Goal: Contribute content

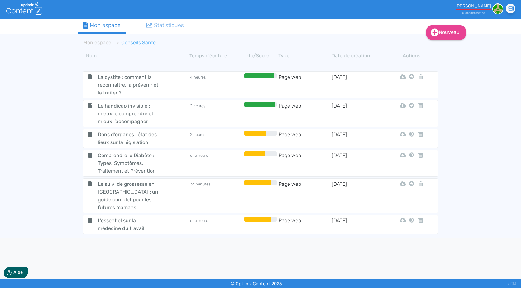
scroll to position [1945, 0]
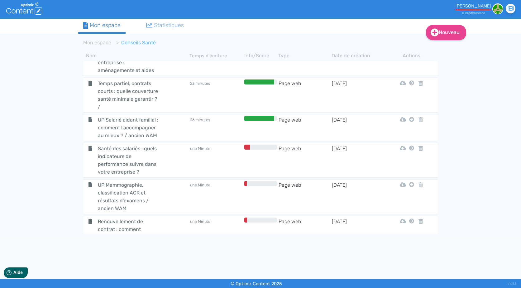
scroll to position [1945, 0]
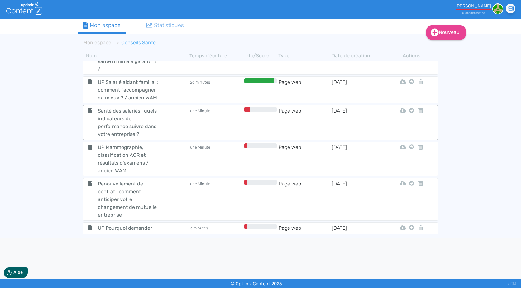
click at [207, 107] on td "une Minute" at bounding box center [216, 122] width 53 height 31
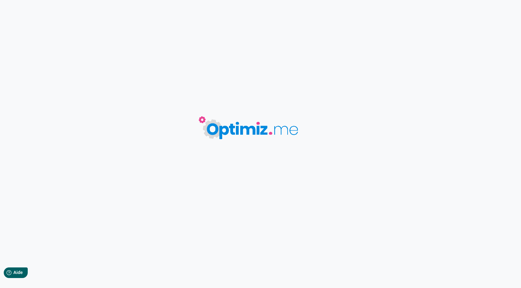
type input "Santé des salariés : quels indicateurs de performance suivre dans votre entrepr…"
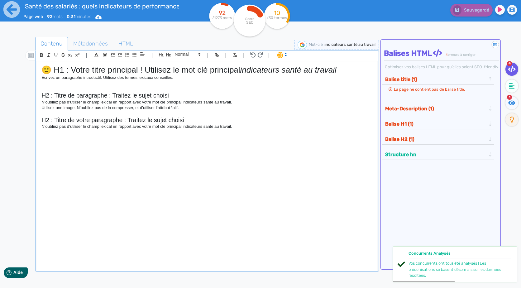
drag, startPoint x: 376, startPoint y: 45, endPoint x: 325, endPoint y: 48, distance: 51.5
click at [325, 48] on div "Mot-clé : indicateurs santé au travail" at bounding box center [336, 45] width 85 height 10
drag, startPoint x: 325, startPoint y: 48, endPoint x: 339, endPoint y: 46, distance: 14.1
click at [370, 178] on div "🙂 H1 : Votre titre principal ! Utilisez le mot clé principal indicateurs santé …" at bounding box center [207, 162] width 340 height 202
click at [216, 128] on p "N’oubliez pas d’utiliser le champ lexical en rapport avec votre mot clé princip…" at bounding box center [206, 127] width 331 height 6
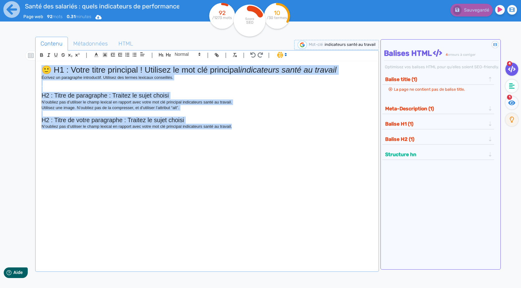
drag, startPoint x: 271, startPoint y: 184, endPoint x: 46, endPoint y: 63, distance: 255.2
click at [46, 63] on div "🙂 H1 : Votre titre principal ! Utilisez le mot clé principal indicateurs santé …" at bounding box center [207, 162] width 340 height 202
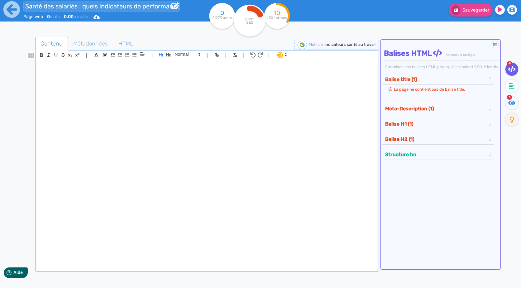
click at [113, 7] on input "Santé des salariés : quels indicateurs de performance suivre dans votre entrepr…" at bounding box center [101, 6] width 156 height 11
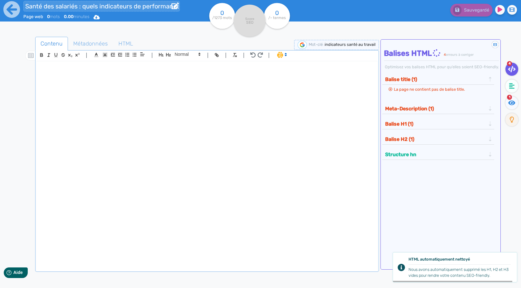
click at [113, 7] on input "Santé des salariés : quels indicateurs de performance suivre dans votre entrepr…" at bounding box center [101, 6] width 156 height 11
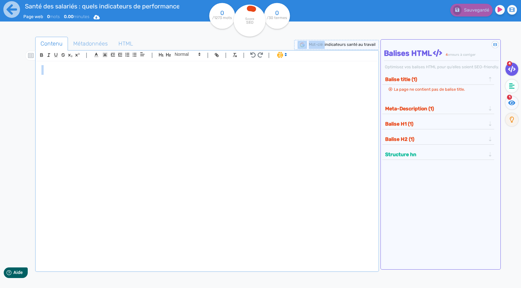
drag, startPoint x: 325, startPoint y: 46, endPoint x: 369, endPoint y: 53, distance: 43.8
click at [369, 53] on div "Contenu Métadonnées HTML | | H3 H4 H5 H6 Normal | | | | Le balise title et la m…" at bounding box center [206, 182] width 343 height 291
drag, startPoint x: 369, startPoint y: 53, endPoint x: 363, endPoint y: 66, distance: 14.4
click at [354, 68] on h1 at bounding box center [206, 70] width 331 height 10
click at [194, 121] on div at bounding box center [207, 162] width 340 height 202
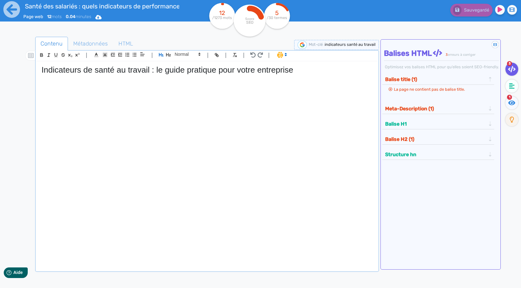
click at [121, 92] on div "Indicateurs de santé au travail : le guide pratique pour votre entreprise" at bounding box center [207, 162] width 340 height 202
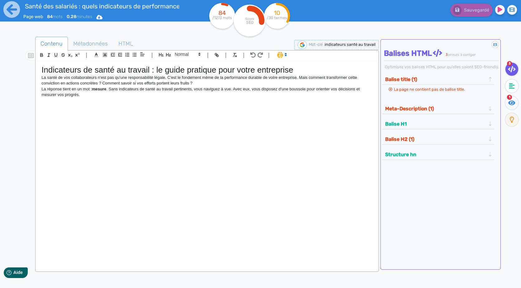
click at [197, 80] on p "La santé de vos collaborateurs n'est pas qu'une responsabilité légale. C'est le…" at bounding box center [206, 81] width 331 height 12
click at [199, 84] on p "La santé de vos collaborateurs n'est pas qu'une responsabilité légale. C'est le…" at bounding box center [206, 81] width 331 height 12
click at [196, 93] on p "La réponse tient en un mot : mesure . Sans indicateurs de santé au travail pert…" at bounding box center [206, 92] width 331 height 12
click at [196, 96] on p "La réponse tient en un mot : mesure . Sans indicateurs de santé au travail pert…" at bounding box center [206, 92] width 331 height 12
drag, startPoint x: 180, startPoint y: 94, endPoint x: 110, endPoint y: 103, distance: 70.4
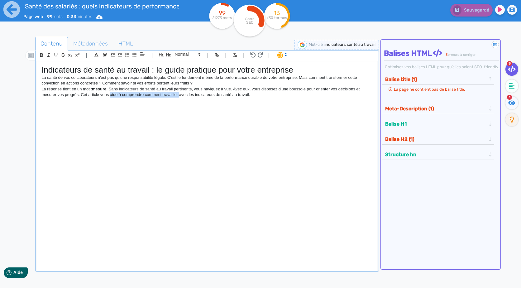
click at [110, 103] on div "Indicateurs de santé au travail : le guide pratique pour votre entreprise La sa…" at bounding box center [207, 162] width 340 height 202
drag, startPoint x: 187, startPoint y: 97, endPoint x: 122, endPoint y: 95, distance: 65.8
click at [122, 95] on p "La réponse tient en un mot : mesure . Sans indicateurs de santé au travail pert…" at bounding box center [206, 92] width 331 height 12
click at [111, 99] on div "Indicateurs de santé au travail : le guide pratique pour votre entreprise La sa…" at bounding box center [207, 162] width 340 height 202
click at [110, 95] on p "La réponse tient en un mot : mesure . Sans indicateurs de santé au travail pert…" at bounding box center [206, 92] width 331 height 12
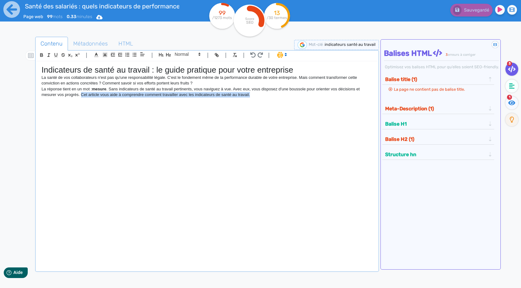
drag, startPoint x: 82, startPoint y: 94, endPoint x: 272, endPoint y: 107, distance: 189.9
click at [272, 107] on div "Indicateurs de santé au travail : le guide pratique pour votre entreprise La sa…" at bounding box center [207, 162] width 340 height 202
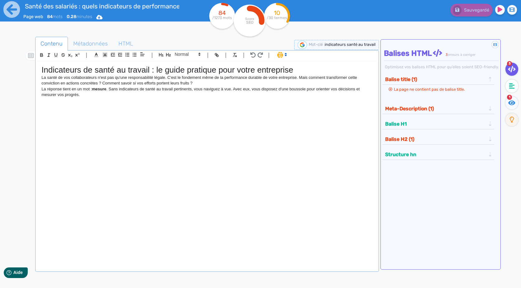
click at [88, 114] on div "Indicateurs de santé au travail : le guide pratique pour votre entreprise La sa…" at bounding box center [207, 162] width 340 height 202
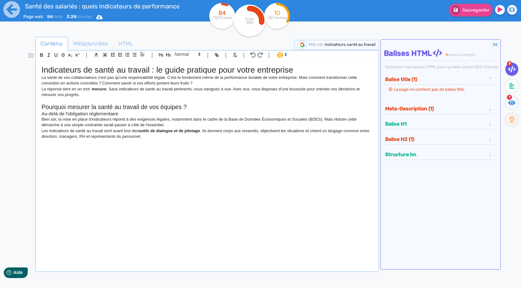
click at [220, 102] on p at bounding box center [206, 101] width 331 height 6
click at [98, 113] on h3 "Au-delà de l'obligation réglementaire" at bounding box center [206, 114] width 331 height 6
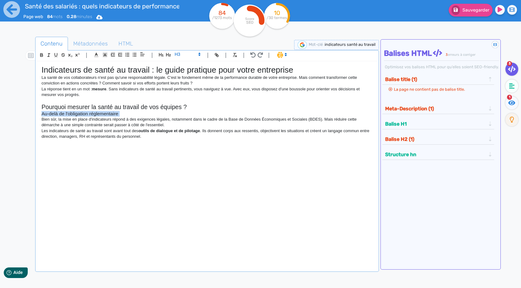
click at [98, 113] on h3 "Au-delà de l'obligation réglementaire" at bounding box center [206, 114] width 331 height 6
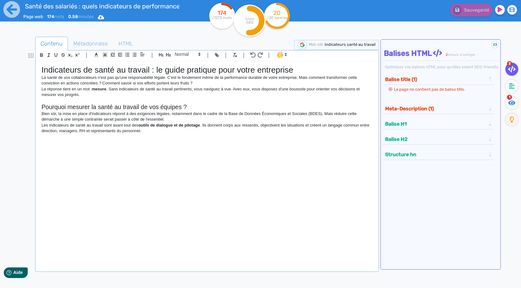
click at [239, 104] on h2 "Pourquoi mesurer la santé au travail de vos équipes ?" at bounding box center [206, 106] width 331 height 7
click at [178, 119] on p "Bien sûr, la mise en place d'indicateurs répond à des exigences légales, notamm…" at bounding box center [206, 117] width 331 height 12
click at [200, 127] on p "Les indicateurs de santé au travail sont avant tout des outils de dialogue et d…" at bounding box center [206, 128] width 331 height 12
click at [294, 175] on div "Indicateurs de santé au travail : le guide pratique pour votre entreprise La sa…" at bounding box center [207, 162] width 340 height 202
click at [151, 152] on div "Indicateurs de santé au travail : le guide pratique pour votre entreprise La sa…" at bounding box center [207, 162] width 340 height 202
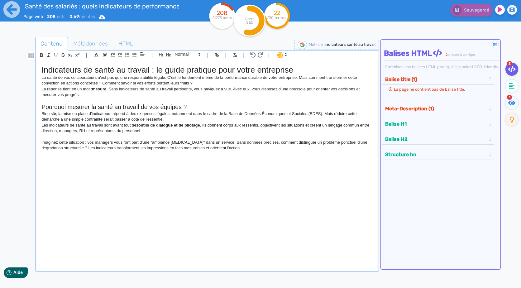
click at [82, 180] on div "Indicateurs de santé au travail : le guide pratique pour votre entreprise La sa…" at bounding box center [207, 162] width 340 height 202
click at [321, 166] on div "Indicateurs de santé au travail : le guide pratique pour votre entreprise La sa…" at bounding box center [207, 162] width 340 height 202
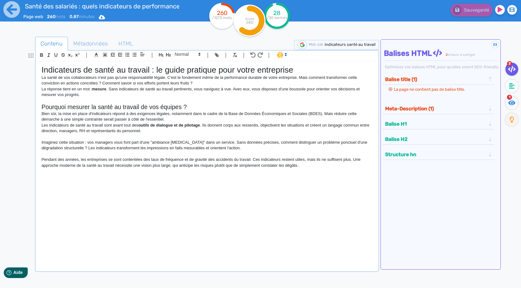
click at [141, 234] on div "Indicateurs de santé au travail : le guide pratique pour votre entreprise La sa…" at bounding box center [207, 162] width 340 height 202
click at [332, 163] on p "Pendant des années, les entreprises se sont contentées des taux de fréquence et…" at bounding box center [206, 163] width 331 height 12
click at [103, 184] on p at bounding box center [206, 183] width 331 height 6
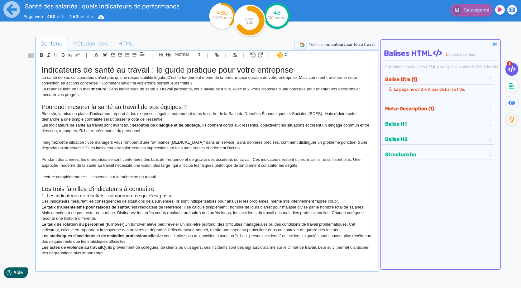
click at [45, 197] on h3 "1. Les indicateurs de résultats : comprendre ce qui s'est passé" at bounding box center [206, 196] width 331 height 6
click at [47, 194] on h3 "1. Les indicateurs de résultats : comprendre ce qui s'est passé" at bounding box center [206, 196] width 331 height 6
drag, startPoint x: 125, startPoint y: 188, endPoint x: 137, endPoint y: 194, distance: 13.5
click at [127, 191] on h2 "Les trois familles d'indicateurs à connaître" at bounding box center [206, 188] width 331 height 7
click at [127, 203] on p "Ces indicateurs mesurent les conséquences de situations déjà survenues. Ils son…" at bounding box center [206, 202] width 331 height 6
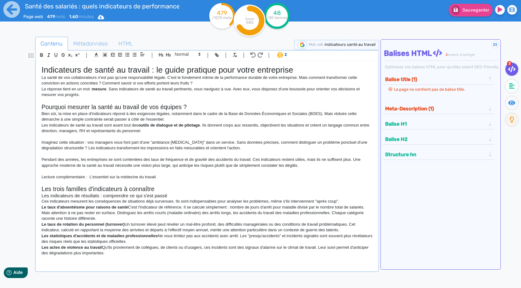
click at [124, 191] on h2 "Les trois familles d'indicateurs à connaître" at bounding box center [206, 188] width 331 height 7
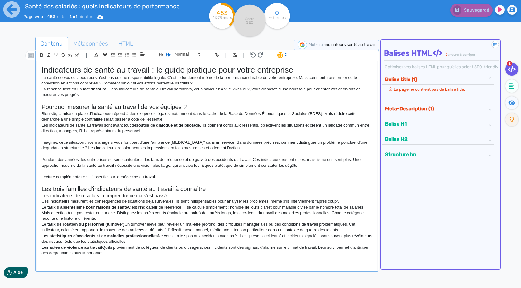
click at [129, 206] on p "Le taux d'absentéisme pour raisons de santé C'est l'indicateur de référence. Il…" at bounding box center [206, 212] width 331 height 17
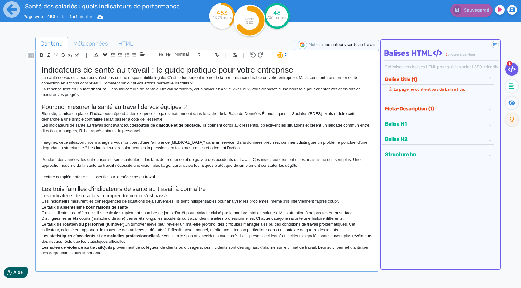
click at [344, 201] on p "Ces indicateurs mesurent les conséquences de situations déjà survenues. Ils son…" at bounding box center [206, 202] width 331 height 6
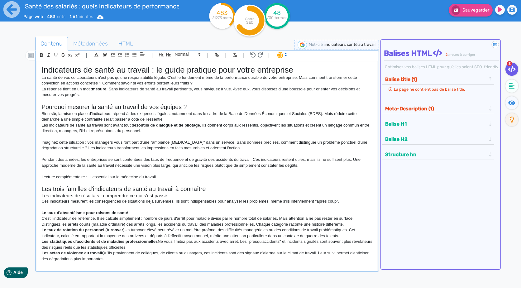
click at [125, 225] on p "C'est l'indicateur de référence. Il se calcule simplement : nombre de jours d'a…" at bounding box center [206, 222] width 331 height 12
click at [328, 225] on p "C'est l'indicateur de référence. Il se calcule simplement : nombre de jours d'a…" at bounding box center [206, 222] width 331 height 12
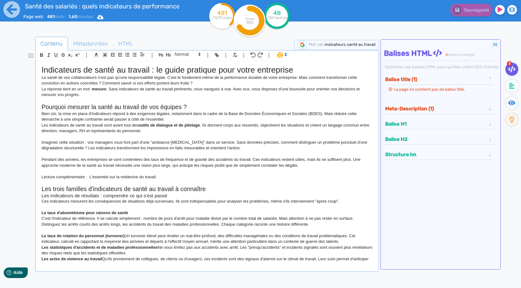
click at [328, 229] on p at bounding box center [206, 230] width 331 height 6
click at [329, 223] on p "C'est l'indicateur de référence. Il se calcule simplement : nombre de jours d'a…" at bounding box center [206, 222] width 331 height 12
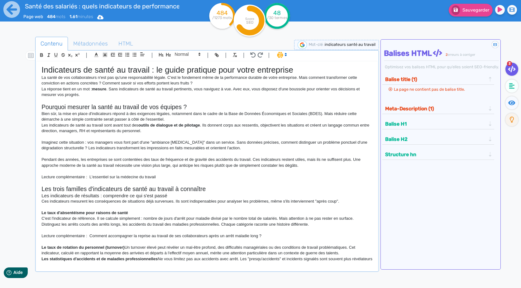
click at [116, 212] on strong "Le taux d'absentéisme pour raisons de santé" at bounding box center [84, 212] width 87 height 5
click at [183, 53] on span at bounding box center [187, 53] width 31 height 7
click at [190, 66] on span at bounding box center [187, 65] width 25 height 11
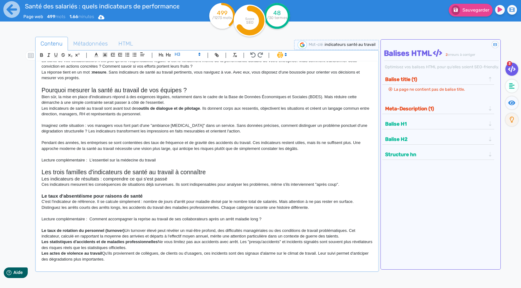
scroll to position [26, 0]
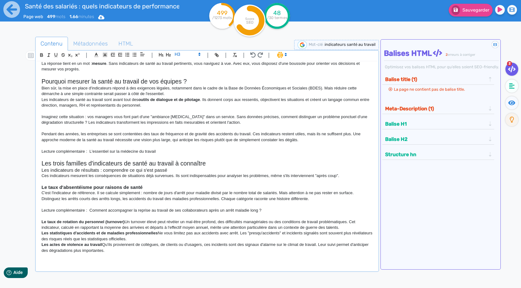
click at [200, 54] on icon at bounding box center [200, 54] width 6 height 6
click at [189, 74] on span at bounding box center [187, 76] width 25 height 10
click at [127, 223] on p "Le taux de rotation du personnel (turnover) Un turnover élevé peut révéler un m…" at bounding box center [206, 225] width 331 height 12
click at [125, 221] on p "Le taux de rotation du personnel (turnover) Un turnover élevé peut révéler un m…" at bounding box center [206, 225] width 331 height 12
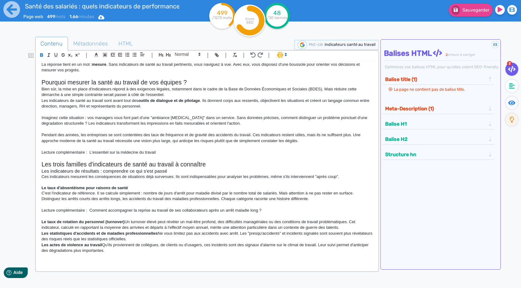
click at [127, 221] on p "Le taux de rotation du personnel (turnover) Un turnover élevé peut révéler un m…" at bounding box center [206, 225] width 331 height 12
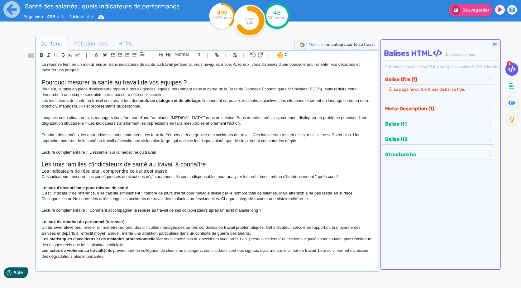
scroll to position [26, 0]
click at [132, 221] on p "Le taux de rotation du personnel (turnover)" at bounding box center [206, 221] width 331 height 6
click at [81, 216] on p at bounding box center [206, 215] width 331 height 6
click at [91, 223] on p "Le taux de rotation du personnel (turnover)" at bounding box center [206, 221] width 331 height 6
click at [91, 221] on strong "Le taux de rotation du personnel (turnover)" at bounding box center [82, 221] width 83 height 5
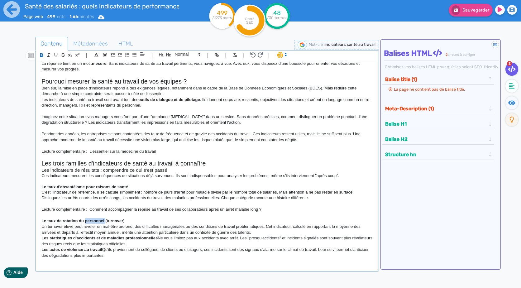
click at [91, 221] on strong "Le taux de rotation du personnel (turnover)" at bounding box center [82, 221] width 83 height 5
click at [187, 54] on span at bounding box center [187, 53] width 31 height 7
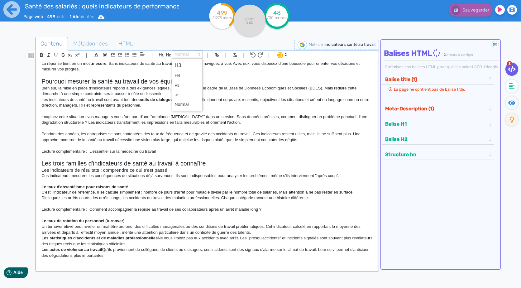
click at [180, 76] on span at bounding box center [187, 76] width 25 height 10
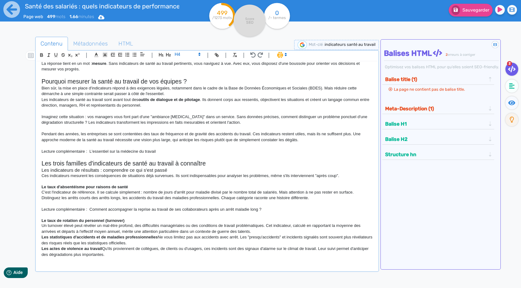
click at [183, 232] on p "Un turnover élevé peut révéler un mal-être profond, des difficultés managériale…" at bounding box center [206, 229] width 331 height 12
click at [259, 233] on p "Un turnover élevé peut révéler un mal-être profond, des difficultés managériale…" at bounding box center [206, 229] width 331 height 12
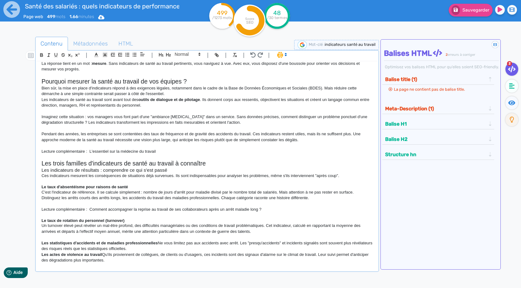
click at [160, 242] on p "Les statistiques d'accidents et de maladies professionnelles Ne vous limitez pa…" at bounding box center [206, 246] width 331 height 12
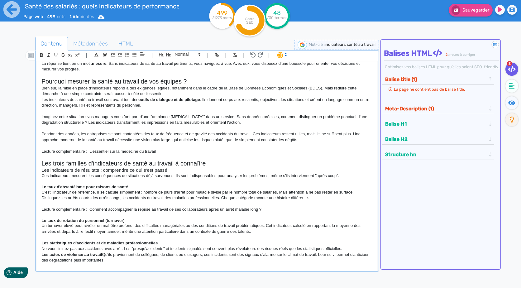
click at [143, 241] on strong "Les statistiques d'accidents et de maladies professionnelles" at bounding box center [99, 243] width 116 height 5
click at [193, 53] on span at bounding box center [187, 53] width 31 height 7
click at [178, 74] on span at bounding box center [187, 76] width 25 height 10
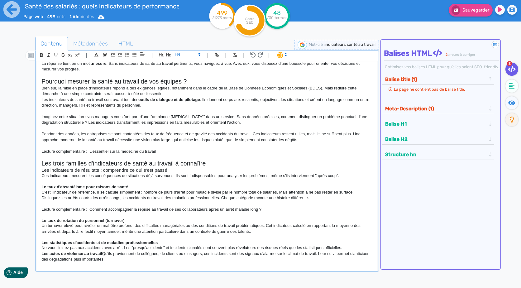
click at [343, 247] on p "Ne vous limitez pas aux accidents avec arrêt. Les "presqu'accidents" et inciden…" at bounding box center [206, 248] width 331 height 6
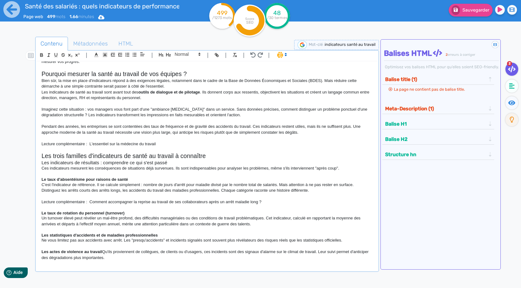
scroll to position [40, 0]
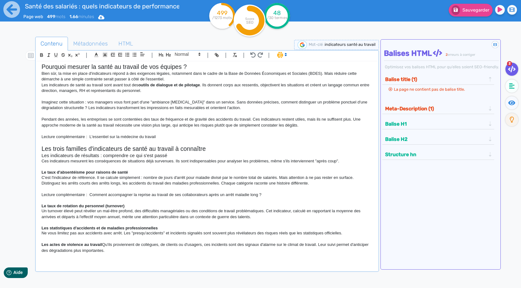
click at [105, 243] on p "Les actes de violence au travail Qu'ils proviennent de collègues, de clients ou…" at bounding box center [206, 248] width 331 height 12
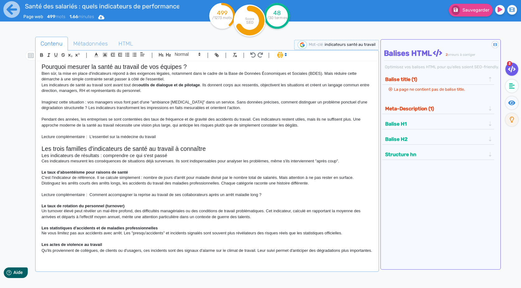
click at [97, 245] on strong "Les actes de violence au travail" at bounding box center [71, 244] width 60 height 5
click at [195, 55] on span at bounding box center [187, 53] width 31 height 7
click at [180, 73] on span at bounding box center [187, 76] width 25 height 10
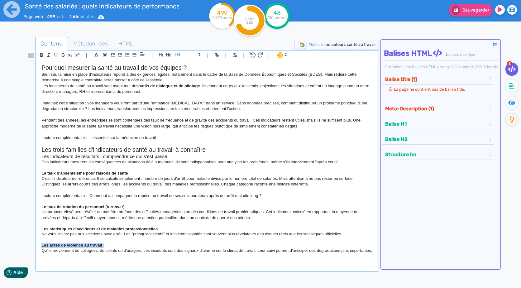
click at [169, 244] on h4 "Les actes de violence au travail" at bounding box center [206, 245] width 331 height 5
click at [352, 231] on p "Ne vous limitez pas aux accidents avec arrêt. Les "presqu'accidents" et inciden…" at bounding box center [206, 234] width 331 height 6
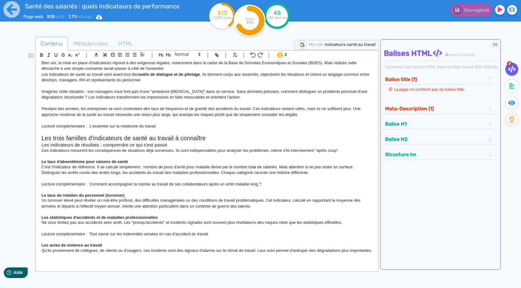
scroll to position [56, 0]
click at [96, 254] on p at bounding box center [206, 256] width 331 height 6
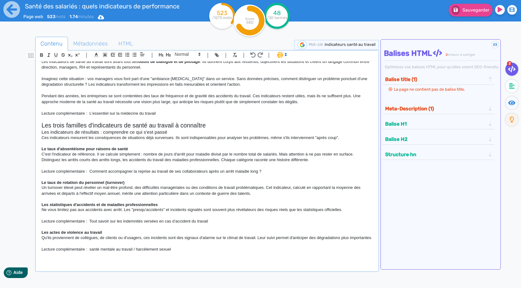
scroll to position [70, 0]
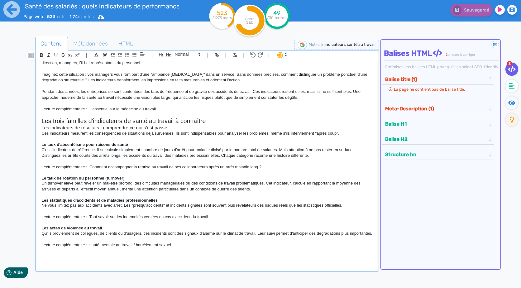
click at [127, 253] on p at bounding box center [206, 251] width 331 height 6
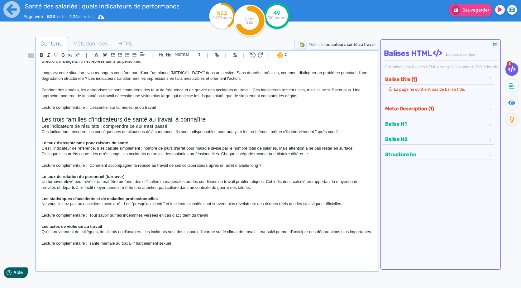
scroll to position [121, 0]
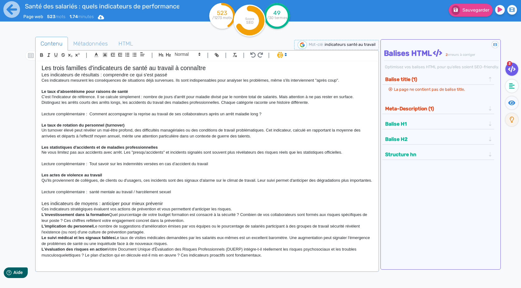
click at [73, 206] on h3 "Les indicateurs de moyens : anticiper pour mieux prévenir" at bounding box center [206, 204] width 331 height 6
click at [182, 206] on h3 "Les indicateurs de moyens : anticiper pour mieux prévenir" at bounding box center [206, 204] width 331 height 6
click at [278, 212] on p "Ces indicateurs stratégiques évaluent vos actions de prévention et vous permett…" at bounding box center [206, 209] width 331 height 6
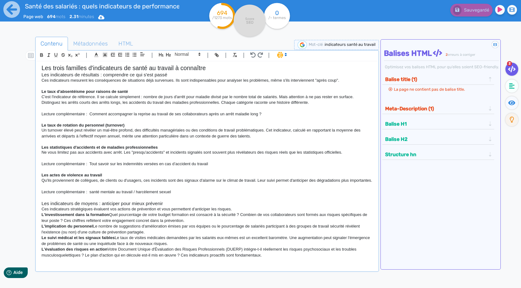
click at [112, 222] on p "L'investissement dans la formation Quel pourcentage de votre budget formation e…" at bounding box center [206, 218] width 331 height 12
click at [111, 221] on p "L'investissement dans la formation Quel pourcentage de votre budget formation e…" at bounding box center [206, 218] width 331 height 12
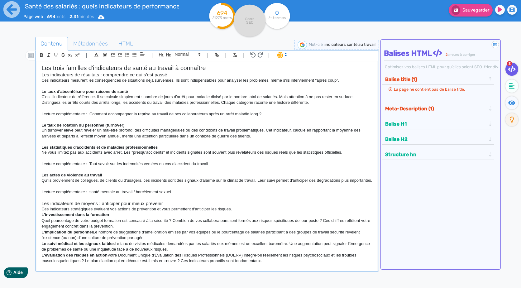
click at [253, 212] on p "Ces indicateurs stratégiques évaluent vos actions de prévention et vous permett…" at bounding box center [206, 209] width 331 height 6
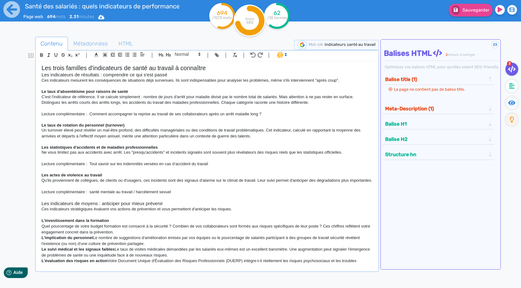
click at [89, 223] on strong "L'investissement dans la formation" at bounding box center [75, 220] width 68 height 5
click at [201, 51] on span at bounding box center [187, 53] width 31 height 7
click at [181, 74] on span at bounding box center [187, 76] width 25 height 10
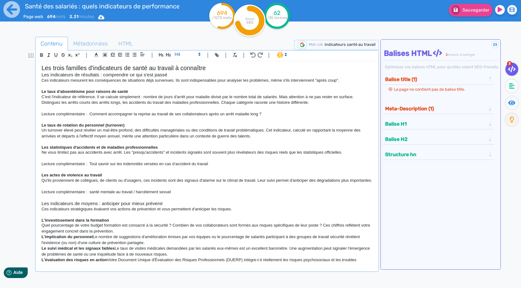
click at [127, 234] on p "Quel pourcentage de votre budget formation est consacré à la sécurité ? Combien…" at bounding box center [206, 229] width 331 height 12
click at [133, 240] on p "L'implication du personnel Le nombre de suggestions d'amélioration émises par v…" at bounding box center [206, 240] width 331 height 12
click at [127, 234] on p "Quel pourcentage de votre budget formation est consacré à la sécurité ? Combien…" at bounding box center [206, 229] width 331 height 12
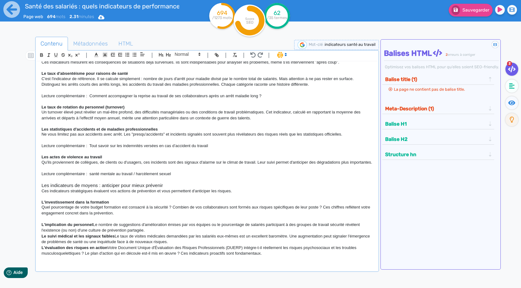
scroll to position [147, 0]
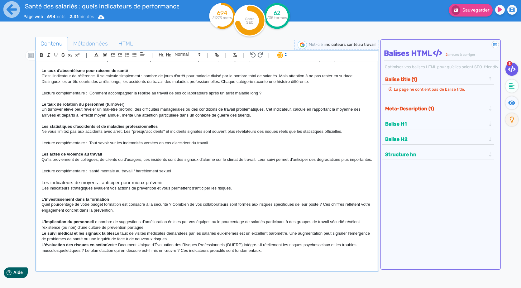
click at [94, 223] on p "L'implication du personnel Le nombre de suggestions d'amélioration émises par v…" at bounding box center [206, 225] width 331 height 12
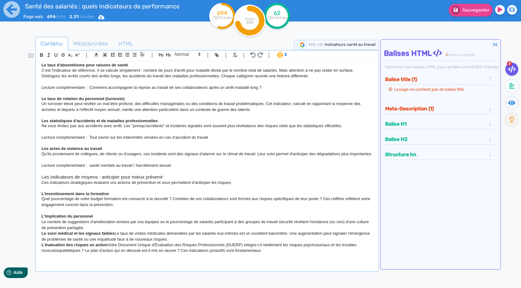
click at [91, 219] on strong "L'implication du personnel" at bounding box center [66, 216] width 51 height 5
click at [194, 54] on span at bounding box center [187, 53] width 31 height 7
click at [182, 73] on span at bounding box center [187, 76] width 25 height 10
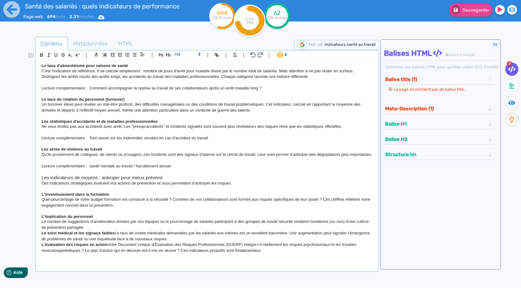
click at [110, 230] on p "Le nombre de suggestions d'amélioration émises par vos équipes ou le pourcentag…" at bounding box center [206, 225] width 331 height 12
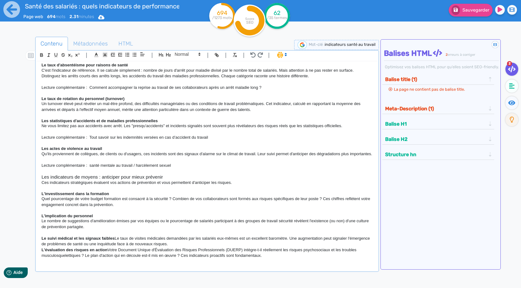
click at [117, 241] on p "Le suivi médical et les signaux faibles Le taux de visites médicales demandées …" at bounding box center [206, 242] width 331 height 12
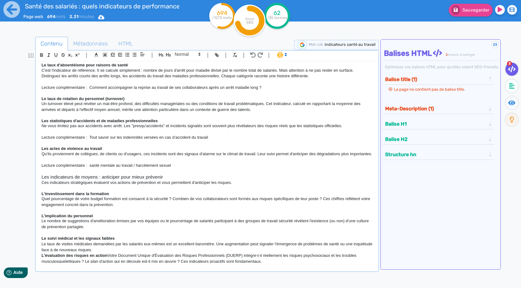
click at [119, 241] on p "Le suivi médical et les signaux faibles" at bounding box center [206, 239] width 331 height 6
click at [100, 241] on strong "Le suivi médical et les signaux faibles" at bounding box center [77, 238] width 73 height 5
click at [187, 52] on span at bounding box center [187, 53] width 31 height 7
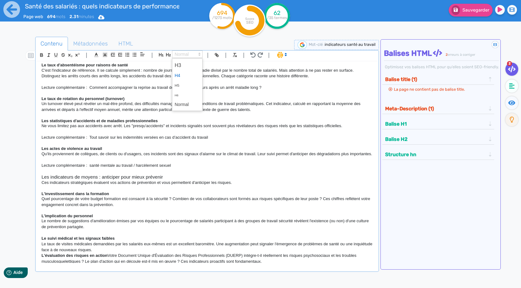
click at [180, 71] on span at bounding box center [187, 76] width 25 height 10
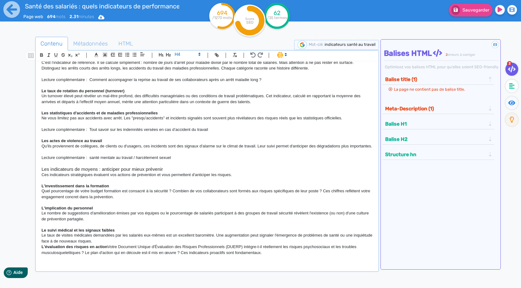
scroll to position [163, 0]
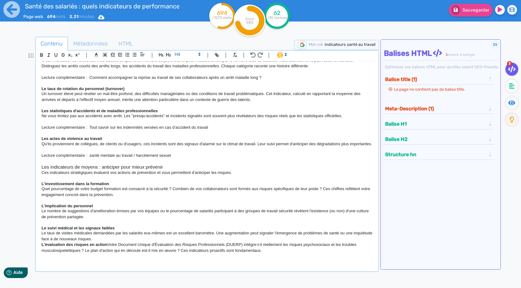
click at [118, 238] on p "Le taux de visites médicales demandées par les salariés eux-mêmes est un excell…" at bounding box center [206, 236] width 331 height 12
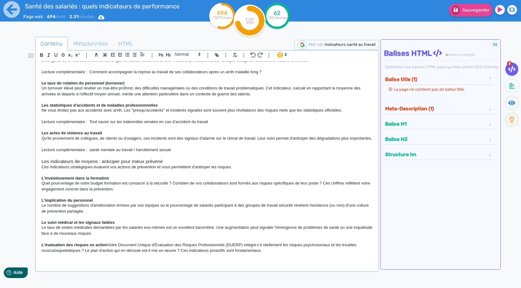
click at [108, 251] on p "L'évaluation des risques en action Votre Document Unique d'Évaluation des Risqu…" at bounding box center [206, 248] width 331 height 12
click at [110, 251] on p "L'évaluation des risques en action Votre Document Unique d'Évaluation des Risqu…" at bounding box center [206, 248] width 331 height 12
click at [107, 247] on strong "L'évaluation des risques en action" at bounding box center [74, 245] width 66 height 5
click at [108, 248] on p "L'évaluation des risques en action Votre Document Unique d'Évaluation des Risqu…" at bounding box center [206, 248] width 331 height 12
click at [110, 249] on p "L'évaluation des risques en action Votre Document Unique d'Évaluation des Risqu…" at bounding box center [206, 248] width 331 height 12
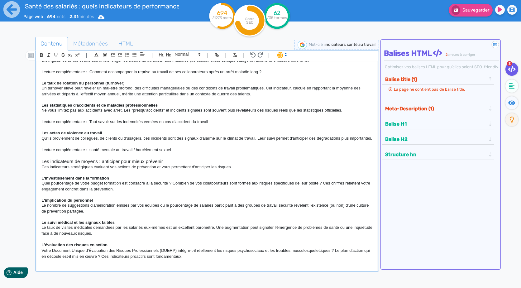
click at [106, 247] on strong "L'évaluation des risques en action" at bounding box center [74, 245] width 66 height 5
click at [201, 55] on icon at bounding box center [200, 54] width 6 height 6
click at [186, 76] on span at bounding box center [187, 76] width 25 height 10
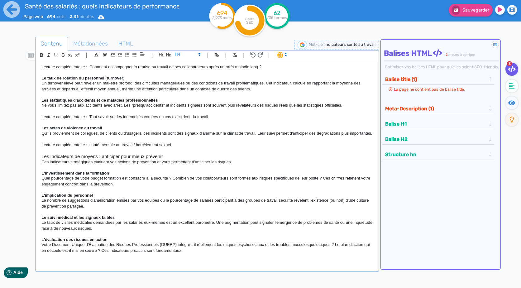
scroll to position [174, 0]
click at [286, 259] on p at bounding box center [206, 256] width 331 height 6
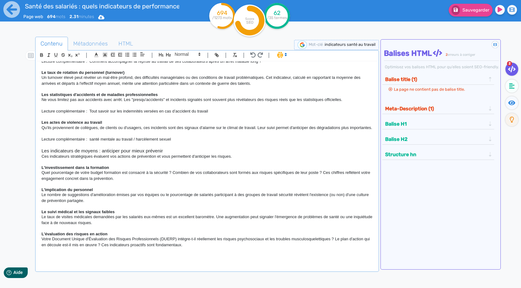
scroll to position [175, 0]
click at [176, 270] on div "Indicateurs de santé au travail : le guide pratique pour votre entreprise La sa…" at bounding box center [206, 167] width 341 height 213
click at [174, 258] on p at bounding box center [206, 257] width 331 height 6
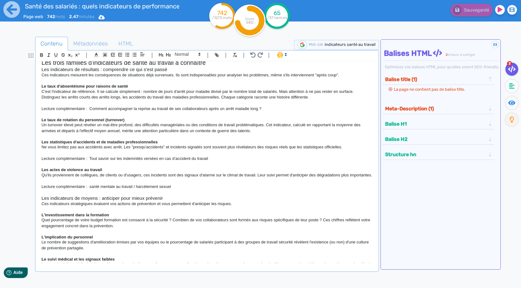
scroll to position [124, 0]
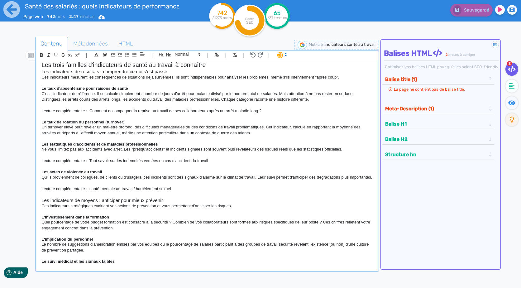
click at [265, 131] on p "Un turnover élevé peut révéler un mal-être profond, des difficultés managériale…" at bounding box center [206, 130] width 331 height 12
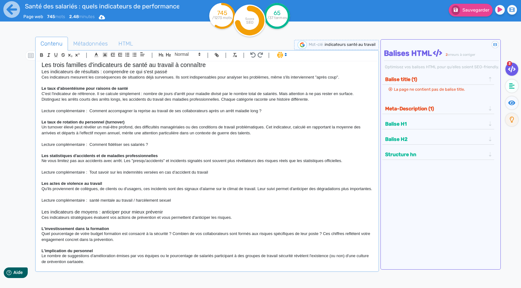
scroll to position [202, 0]
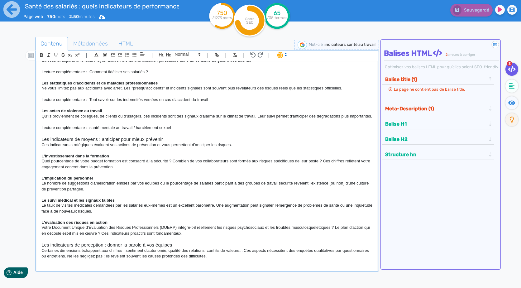
click at [204, 234] on p "Votre Document Unique d'Évaluation des Risques Professionnels (DUERP) intègre-t…" at bounding box center [206, 231] width 331 height 12
click at [252, 263] on div "Indicateurs de santé au travail : le guide pratique pour votre entreprise La sa…" at bounding box center [206, 167] width 341 height 213
click at [237, 260] on div "Indicateurs de santé au travail : le guide pratique pour votre entreprise La sa…" at bounding box center [207, 162] width 340 height 202
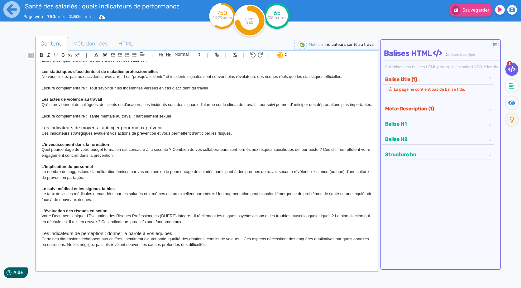
scroll to position [297, 0]
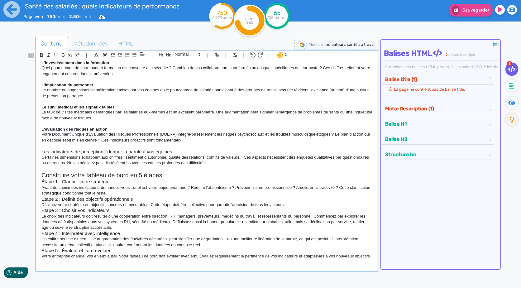
click at [151, 189] on p "Avant de choisir des indicateurs, demandez-vous : quel est votre enjeu priorita…" at bounding box center [206, 191] width 331 height 12
click at [151, 195] on p "Avant de choisir des indicateurs, demandez-vous : quel est votre enjeu priorita…" at bounding box center [206, 191] width 331 height 12
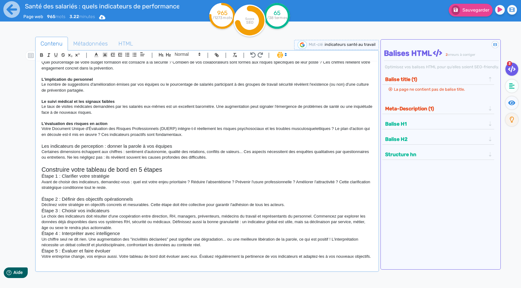
click at [293, 208] on p "Déclinez votre stratégie en objectifs concrets et mesurables. Cette étape doit …" at bounding box center [206, 205] width 331 height 6
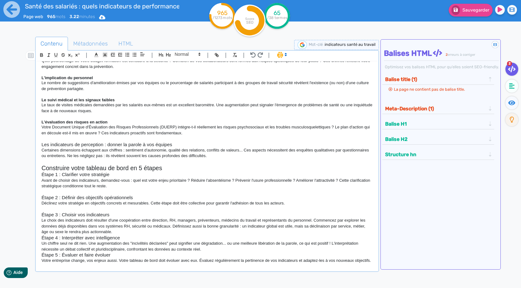
click at [368, 230] on p "Le choix des indicateurs doit résulter d'une coopération entre direction, RH, m…" at bounding box center [206, 226] width 331 height 17
click at [159, 241] on h3 "Étape 4 : Interpréter avec intelligence" at bounding box center [206, 238] width 331 height 6
click at [154, 235] on p "Le choix des indicateurs doit résulter d'une coopération entre direction, RH, m…" at bounding box center [206, 226] width 331 height 17
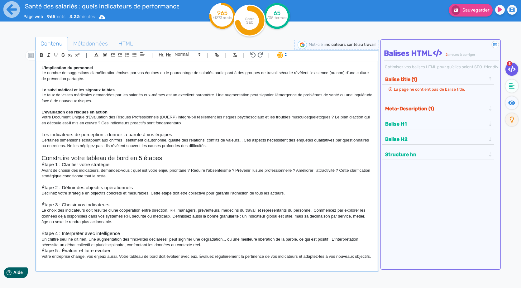
scroll to position [319, 0]
click at [214, 242] on p "Un chiffre seul ne dit rien. Une augmentation des "incivilités déclarées" peut …" at bounding box center [206, 243] width 331 height 12
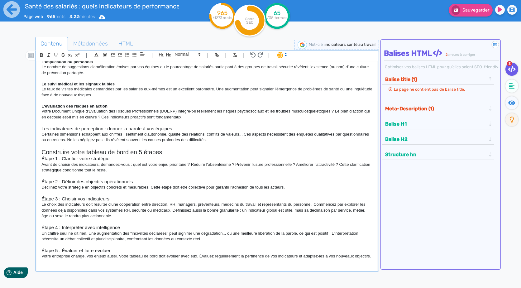
scroll to position [324, 0]
click at [270, 258] on p "Votre entreprise change, vos enjeux aussi. Votre tableau de bord doit évoluer a…" at bounding box center [206, 256] width 331 height 6
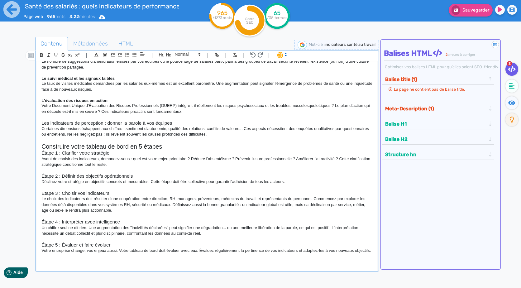
scroll to position [331, 0]
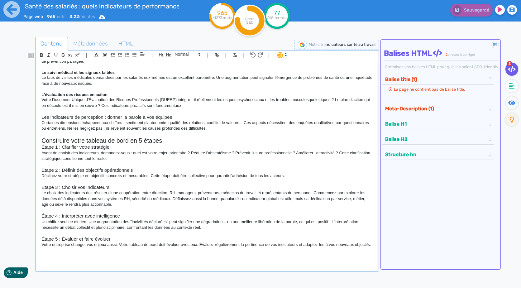
click at [71, 259] on p at bounding box center [206, 256] width 331 height 6
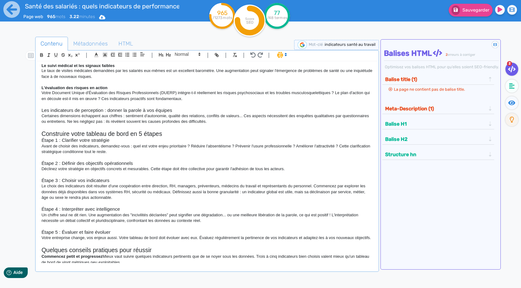
scroll to position [409, 0]
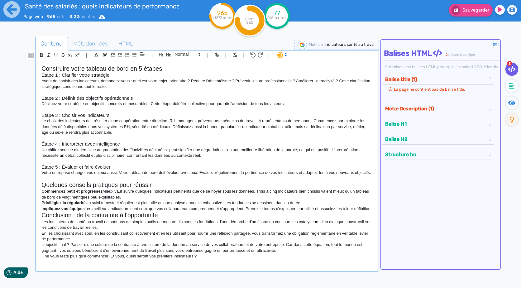
click at [95, 219] on h2 "Conclusion : de la contrainte à l'opportunité" at bounding box center [206, 215] width 331 height 7
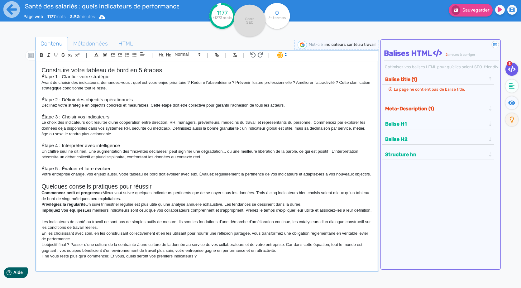
click at [168, 183] on h2 "Quelques conseils pratiques pour réussir" at bounding box center [206, 186] width 331 height 7
click at [151, 193] on p "Commencez petit et progressez Mieux vaut suivre quelques indicateurs pertinents…" at bounding box center [206, 196] width 331 height 12
click at [152, 198] on p "Commencez petit et progressez Mieux vaut suivre quelques indicateurs pertinents…" at bounding box center [206, 196] width 331 height 12
click at [103, 190] on p "Commencez petit et progressez Mieux vaut suivre quelques indicateurs pertinents…" at bounding box center [206, 196] width 331 height 12
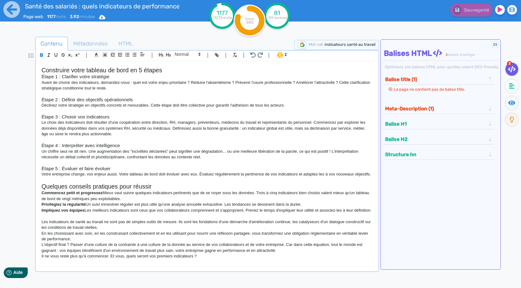
click at [104, 190] on p "Commencez petit et progressez Mieux vaut suivre quelques indicateurs pertinents…" at bounding box center [206, 196] width 331 height 12
click at [87, 202] on p "Privilégiez la régularité Un suivi trimestriel régulier est plus utile qu'une a…" at bounding box center [206, 205] width 331 height 6
click at [87, 209] on p "Impliquez vos équipes Les meilleurs indicateurs sont ceux que vos collaborateur…" at bounding box center [206, 211] width 331 height 6
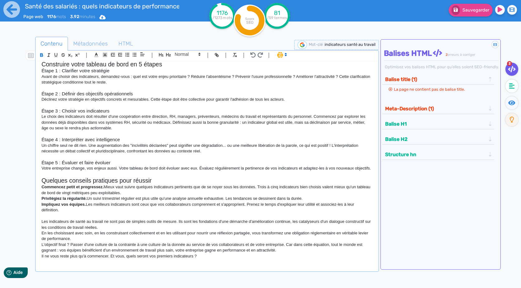
click at [229, 205] on p "Impliquez vos équipes. Les meilleurs indicateurs sont ceux que vos collaborateu…" at bounding box center [206, 208] width 331 height 12
click at [335, 207] on p "Impliquez vos équipes. Les meilleurs indicateurs sont ceux que vos collaborateu…" at bounding box center [206, 208] width 331 height 12
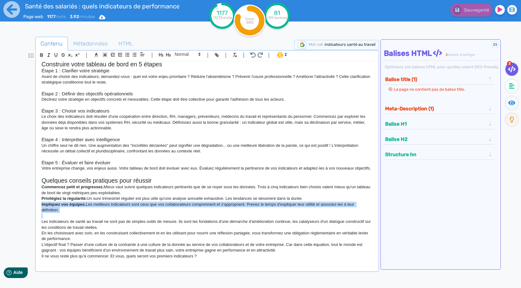
click at [335, 207] on p "Impliquez vos équipes. Les meilleurs indicateurs sont ceux que vos collaborateu…" at bounding box center [206, 208] width 331 height 12
click at [329, 207] on p "Impliquez vos équipes. Les meilleurs indicateurs sont ceux que vos collaborateu…" at bounding box center [206, 208] width 331 height 12
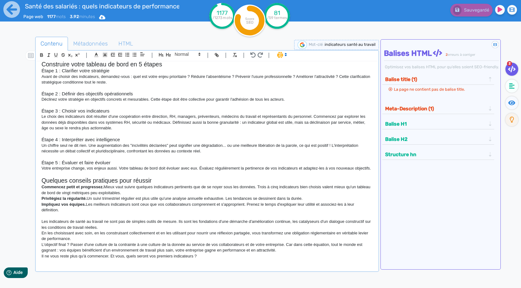
click at [89, 201] on p "Privilégiez la régularité. Un suivi trimestriel régulier est plus utile qu'une …" at bounding box center [206, 199] width 331 height 6
click at [72, 171] on p "Votre entreprise change, vos enjeux aussi. Votre tableau de bord doit évoluer a…" at bounding box center [206, 169] width 331 height 6
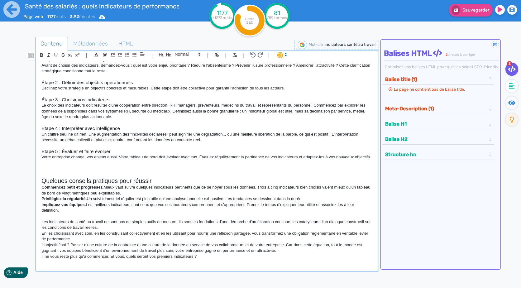
scroll to position [412, 0]
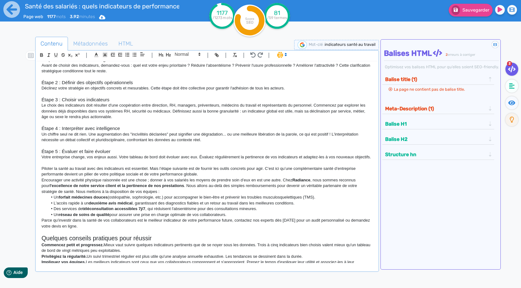
click at [100, 160] on p "Votre entreprise change, vos enjeux aussi. Votre tableau de bord doit évoluer a…" at bounding box center [206, 157] width 331 height 6
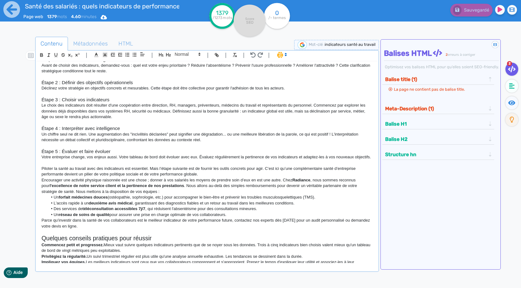
click at [303, 182] on strong "Radiance" at bounding box center [301, 180] width 18 height 5
click at [311, 195] on p "Encourager une activité physique raisonnée est une chose ; donner à vos salarié…" at bounding box center [206, 185] width 331 height 17
click at [311, 191] on p "Encourager une activité physique raisonnée est une chose ; donner à vos salarié…" at bounding box center [206, 185] width 331 height 17
click at [310, 192] on p "Encourager une activité physique raisonnée est une chose ; donner à vos salarié…" at bounding box center [206, 185] width 331 height 17
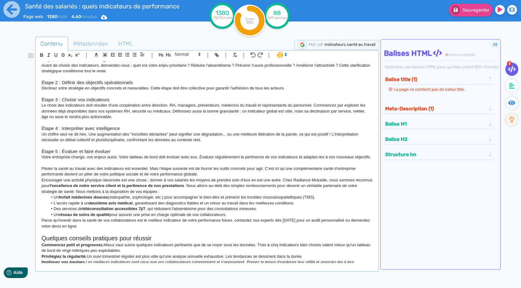
click at [214, 195] on p "Encourager une activité physique raisonnée est une chose ; donner à vos salarié…" at bounding box center [206, 185] width 331 height 17
click at [248, 218] on li "Un réseau de soins de qualité pour assurer une prise en charge optimale de vos …" at bounding box center [210, 215] width 325 height 6
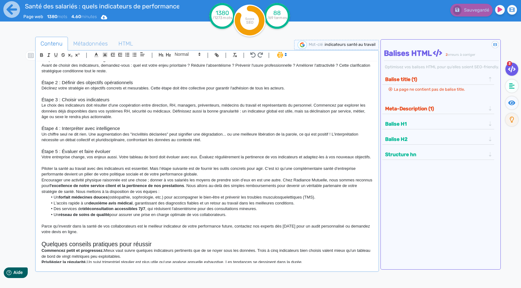
click at [131, 235] on p "Parce qu’investir dans la santé de vos collaborateurs est le meilleur indicateu…" at bounding box center [206, 229] width 331 height 12
drag, startPoint x: 235, startPoint y: 238, endPoint x: 274, endPoint y: 240, distance: 39.3
click at [274, 235] on p "Parce qu’investir dans la santé de vos collaborateurs est le meilleur indicateu…" at bounding box center [206, 229] width 331 height 12
paste input "https://client.calizy.com/accounts/d2bb8a71-4418-4ecc-b272-66bbae71d815/categor…"
type input "https://client.calizy.com/accounts/d2bb8a71-4418-4ecc-b272-66bbae71d815/categor…"
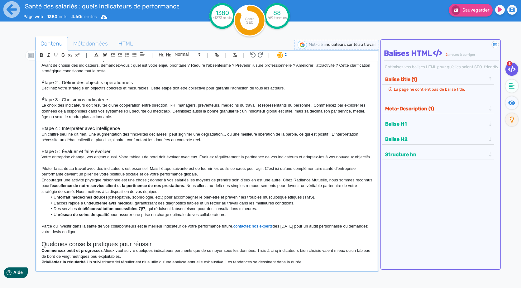
drag, startPoint x: 294, startPoint y: 245, endPoint x: 304, endPoint y: 236, distance: 13.5
click at [304, 235] on p "Parce qu’investir dans la santé de vos collaborateurs est le meilleur indicateu…" at bounding box center [206, 229] width 331 height 12
click at [347, 235] on p "Parce qu’investir dans la santé de vos collaborateurs est le meilleur indicateu…" at bounding box center [206, 229] width 331 height 12
drag, startPoint x: 354, startPoint y: 242, endPoint x: 353, endPoint y: 235, distance: 7.0
click at [353, 235] on p "Parce qu’investir dans la santé de vos collaborateurs est le meilleur indicateu…" at bounding box center [206, 229] width 331 height 12
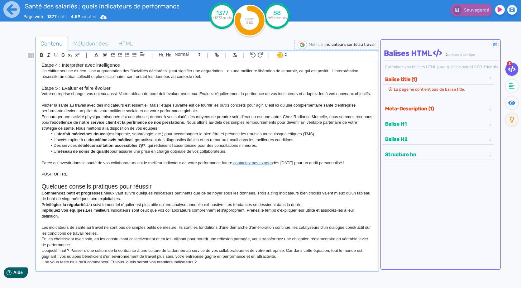
scroll to position [493, 0]
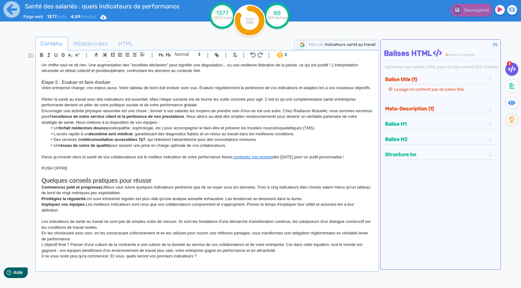
click at [102, 262] on div "Indicateurs de santé au travail : le guide pratique pour votre entreprise La sa…" at bounding box center [207, 162] width 340 height 202
drag, startPoint x: 246, startPoint y: 257, endPoint x: -1, endPoint y: 259, distance: 247.2
click at [0, 259] on html "Santé des salariés : quels indicateurs de performance suivre dans votre entrepr…" at bounding box center [260, 144] width 521 height 288
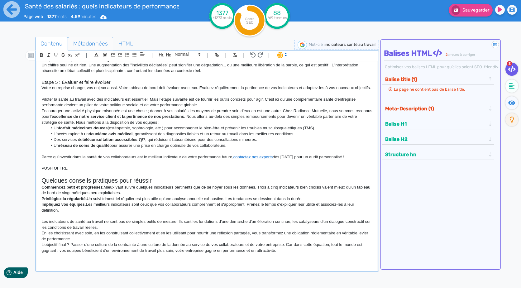
click at [77, 42] on span "Métadonnées" at bounding box center [90, 43] width 45 height 17
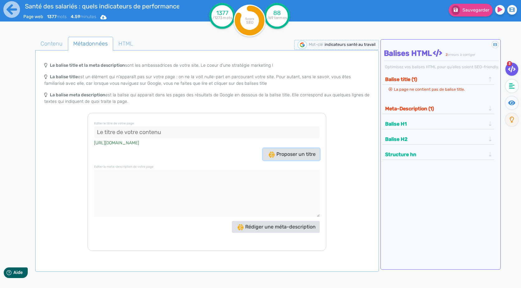
click at [289, 158] on button "Proposer un titre" at bounding box center [291, 154] width 57 height 12
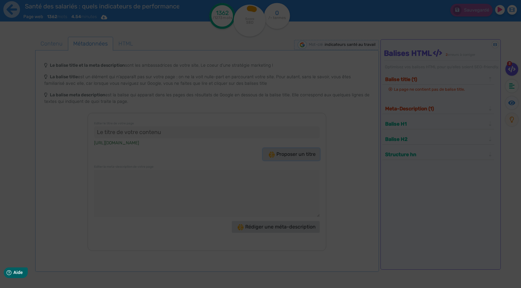
type input "Indicateurs santé au travail : Boostez la performance !"
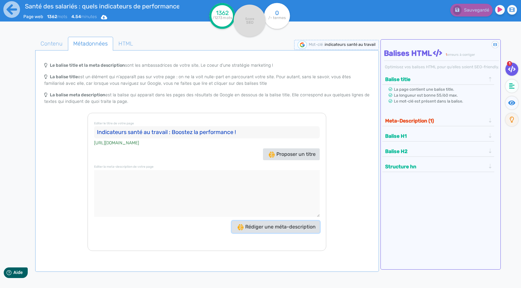
click at [287, 224] on span "Rédiger une méta-description" at bounding box center [277, 227] width 78 height 6
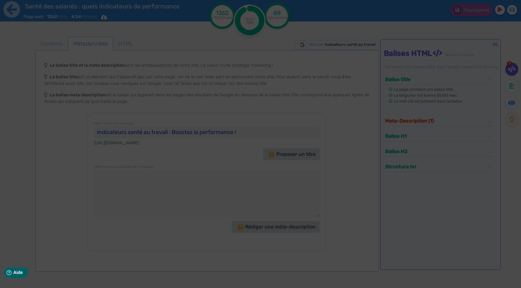
type textarea "Découvrez comment les indicateurs santé au travail boostent la performance de v…"
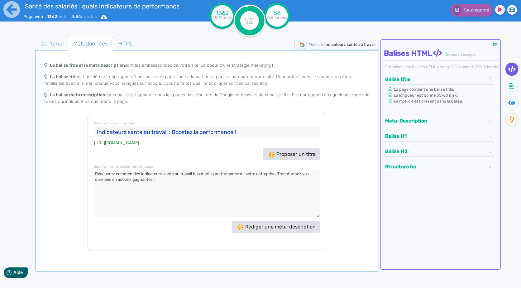
click at [180, 185] on textarea at bounding box center [207, 193] width 226 height 47
click at [13, 15] on icon at bounding box center [11, 9] width 17 height 17
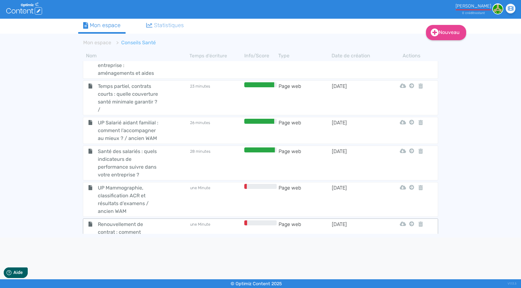
scroll to position [1945, 0]
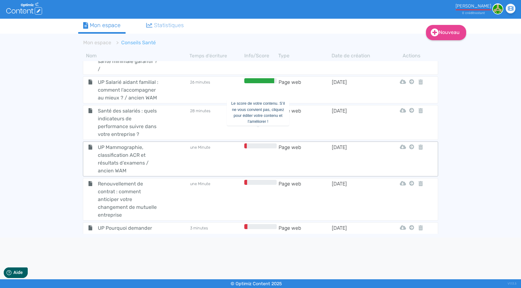
click at [252, 143] on td at bounding box center [261, 158] width 36 height 31
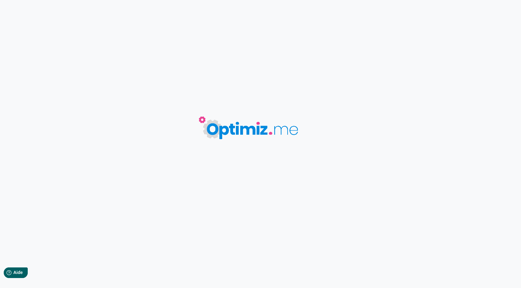
type input "UP Mammographie, classification ACR et résultats d’examens / ancien WAM"
